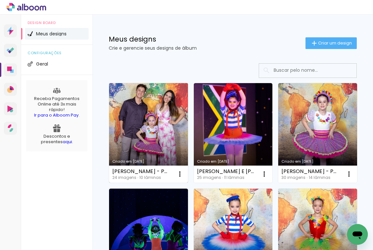
click at [156, 122] on link "Criado em [DATE]" at bounding box center [148, 133] width 79 height 100
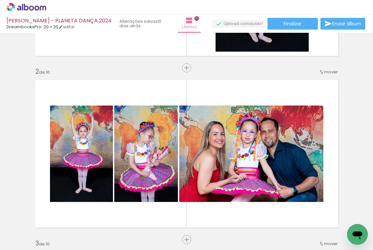
scroll to position [0, 555]
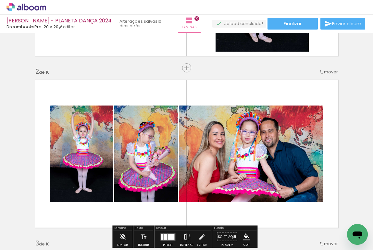
click at [29, 240] on span "Adicionar Fotos" at bounding box center [22, 241] width 19 height 7
click at [0, 0] on input "file" at bounding box center [0, 0] width 0 height 0
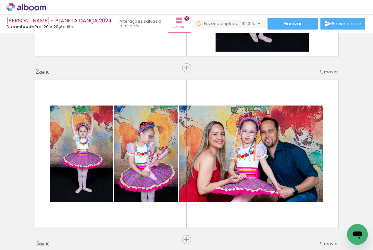
click at [32, 230] on iron-icon at bounding box center [33, 230] width 5 height 5
click at [31, 227] on paper-item "Não utilizadas" at bounding box center [20, 229] width 33 height 6
type input "Não utilizadas"
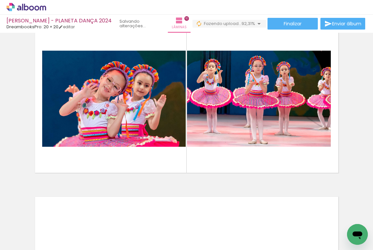
scroll to position [1573, 0]
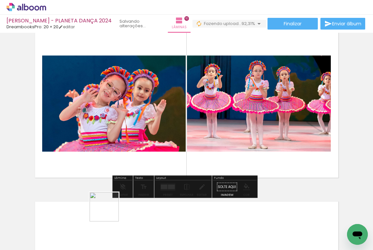
drag, startPoint x: 109, startPoint y: 212, endPoint x: 129, endPoint y: 117, distance: 97.2
click at [129, 117] on quentale-workspace at bounding box center [186, 125] width 373 height 250
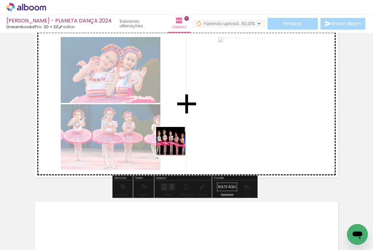
drag, startPoint x: 67, startPoint y: 228, endPoint x: 180, endPoint y: 139, distance: 144.3
click at [180, 139] on quentale-workspace at bounding box center [186, 125] width 373 height 250
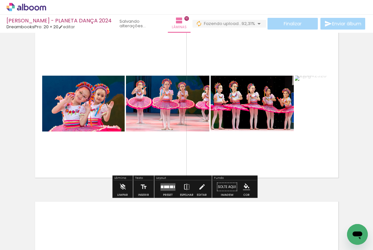
click at [165, 190] on quentale-layouter at bounding box center [168, 186] width 15 height 7
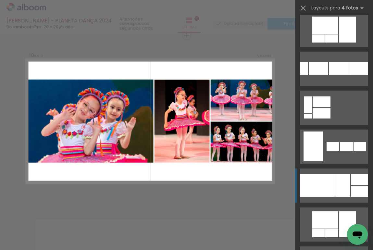
scroll to position [479, 0]
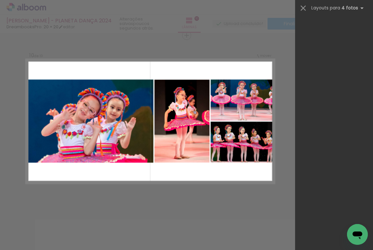
scroll to position [479, 0]
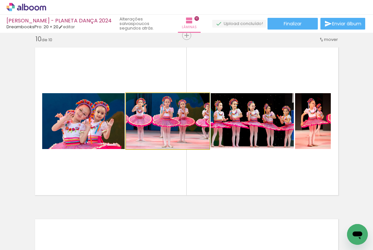
drag, startPoint x: 187, startPoint y: 136, endPoint x: 187, endPoint y: 144, distance: 7.8
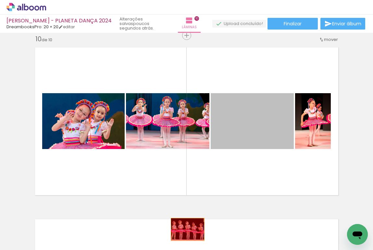
drag, startPoint x: 253, startPoint y: 126, endPoint x: 185, endPoint y: 229, distance: 123.4
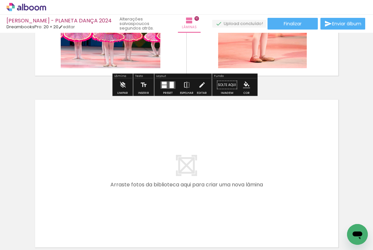
scroll to position [1675, 0]
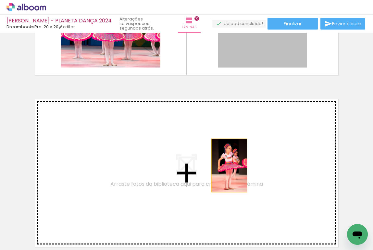
drag, startPoint x: 270, startPoint y: 55, endPoint x: 227, endPoint y: 165, distance: 119.0
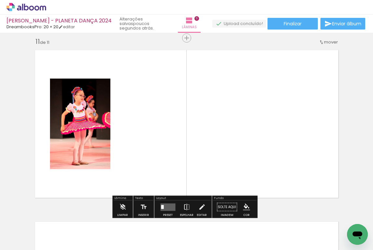
scroll to position [1727, 0]
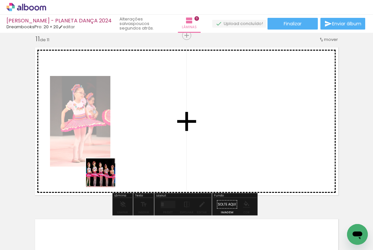
drag, startPoint x: 67, startPoint y: 217, endPoint x: 135, endPoint y: 149, distance: 96.7
click at [134, 150] on quentale-workspace at bounding box center [186, 125] width 373 height 250
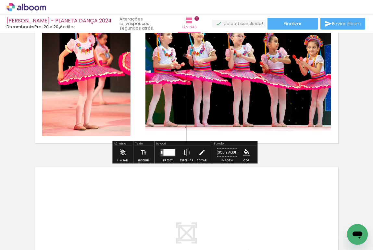
scroll to position [1846, 0]
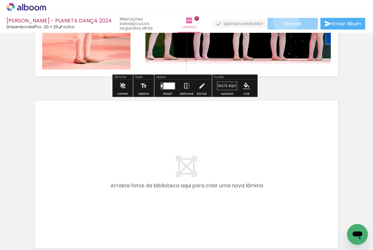
click at [284, 20] on paper-button "Finalizar" at bounding box center [293, 24] width 50 height 12
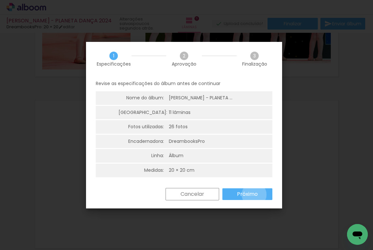
click at [0, 0] on slot "Próximo" at bounding box center [0, 0] width 0 height 0
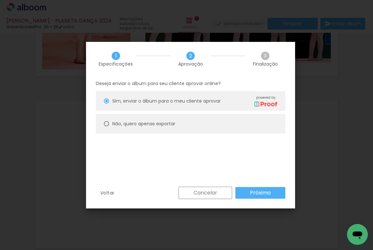
click at [108, 104] on div at bounding box center [106, 100] width 5 height 5
type paper-radio-button "on"
click at [0, 0] on slot "Próximo" at bounding box center [0, 0] width 0 height 0
type input "Alta, 300 DPI"
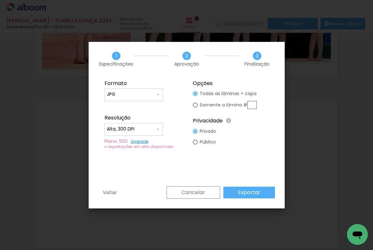
click at [0, 0] on slot "Exportar" at bounding box center [0, 0] width 0 height 0
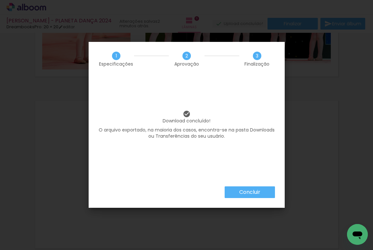
scroll to position [479, 0]
click at [0, 0] on slot "Concluir" at bounding box center [0, 0] width 0 height 0
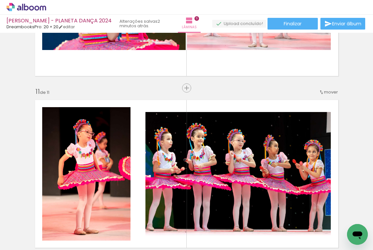
scroll to position [1673, 0]
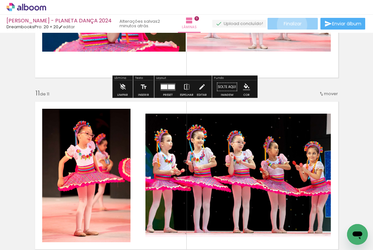
click at [290, 25] on span "Finalizar" at bounding box center [293, 23] width 18 height 5
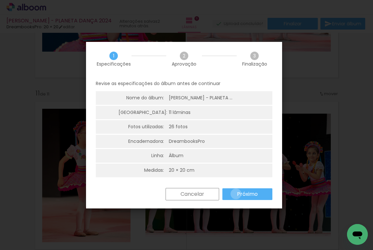
click at [236, 194] on paper-button "Próximo" at bounding box center [248, 194] width 50 height 12
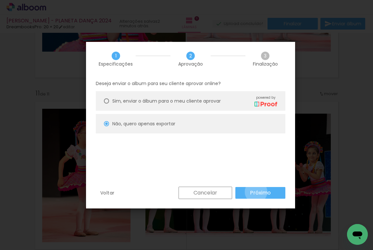
click at [0, 0] on slot "Próximo" at bounding box center [0, 0] width 0 height 0
type input "Alta, 300 DPI"
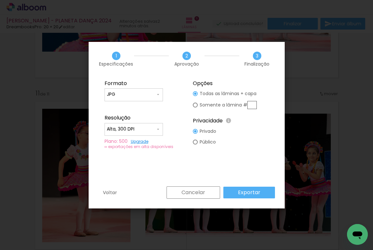
click at [0, 0] on slot "Exportar" at bounding box center [0, 0] width 0 height 0
